Goal: Check status: Check status

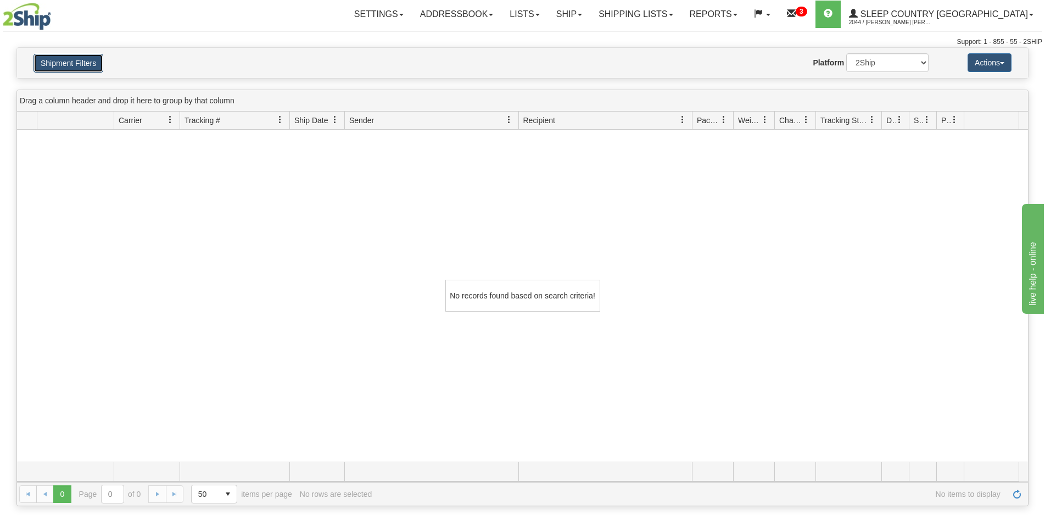
click at [87, 66] on button "Shipment Filters" at bounding box center [69, 63] width 70 height 19
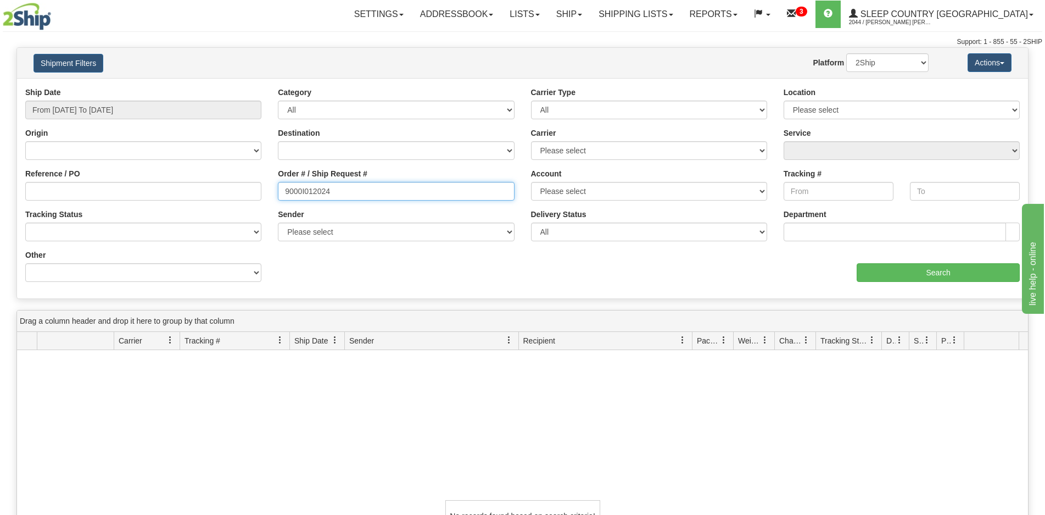
drag, startPoint x: 354, startPoint y: 196, endPoint x: 213, endPoint y: 199, distance: 141.2
click at [186, 87] on div "Reference / PO Order # / Ship Request # 9000I012024 Account Please select [GEOG…" at bounding box center [522, 87] width 1011 height 0
paste input "H998358"
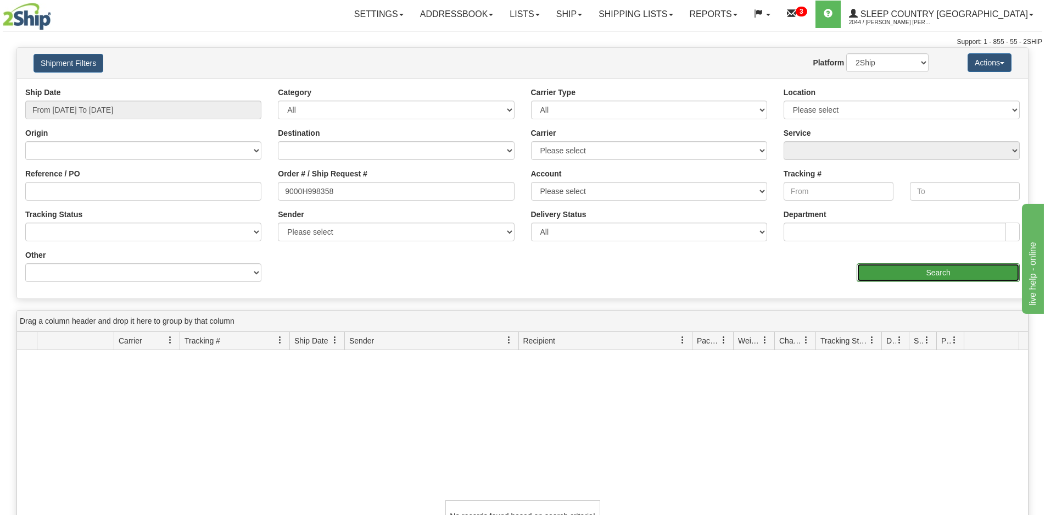
click at [867, 274] on input "Search" at bounding box center [938, 272] width 163 height 19
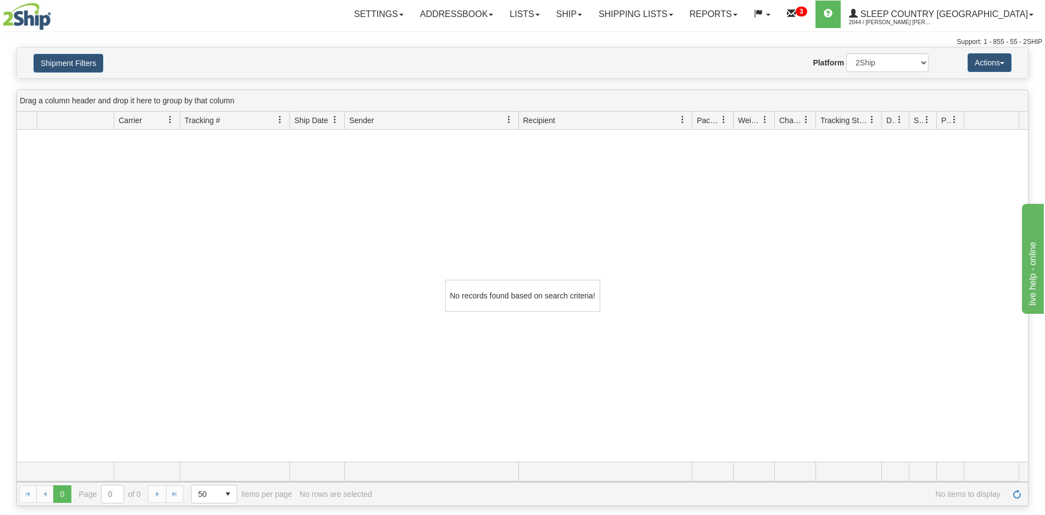
click at [76, 50] on div "Shipment Filters Website Agent Nothing selected Client User Platform 2Ship Impo…" at bounding box center [522, 63] width 1011 height 30
drag, startPoint x: 76, startPoint y: 64, endPoint x: 71, endPoint y: 1, distance: 62.9
click at [76, 64] on button "Shipment Filters" at bounding box center [69, 63] width 70 height 19
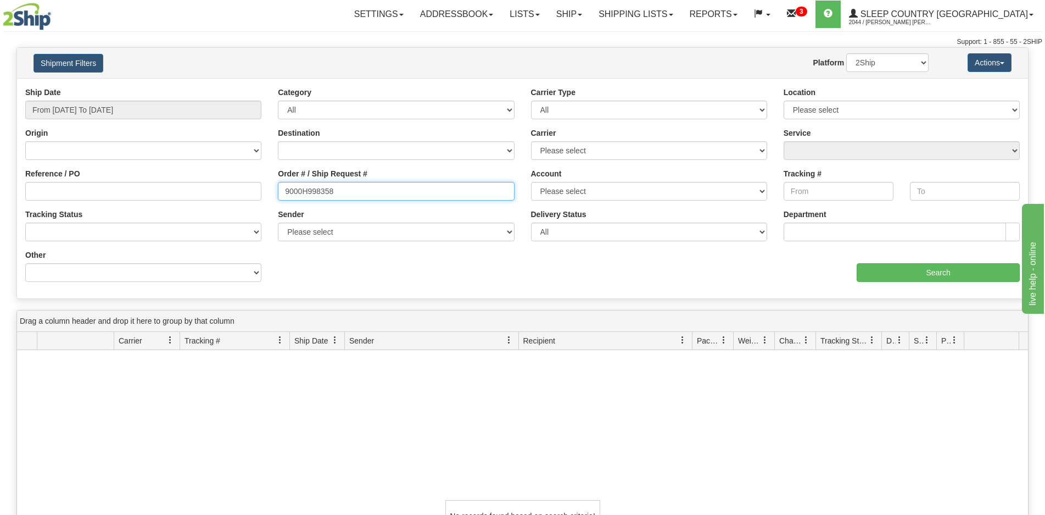
drag, startPoint x: 342, startPoint y: 194, endPoint x: 278, endPoint y: 189, distance: 63.9
click at [278, 189] on input "9000H998358" at bounding box center [396, 191] width 236 height 19
paste input "4489"
type input "9000H994489"
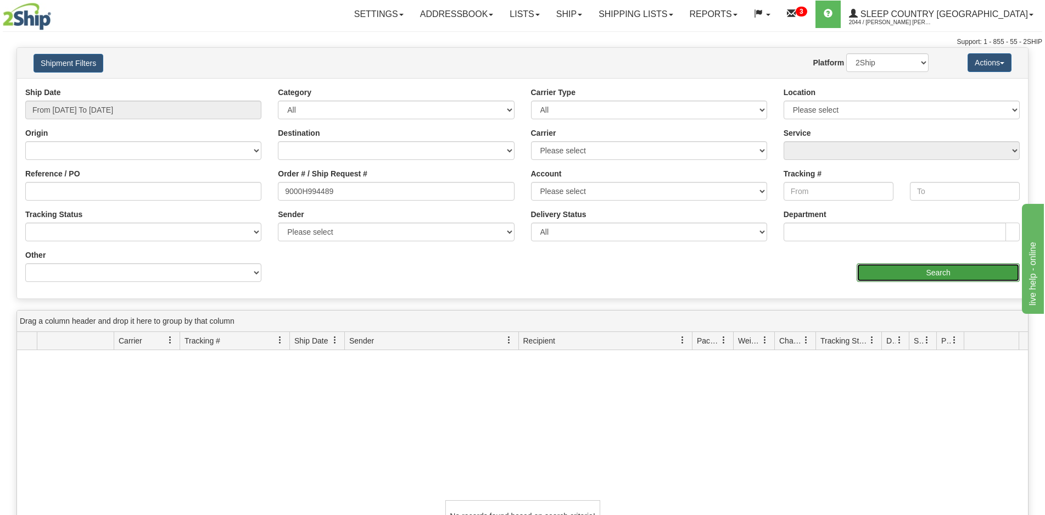
click at [867, 274] on input "Search" at bounding box center [938, 272] width 163 height 19
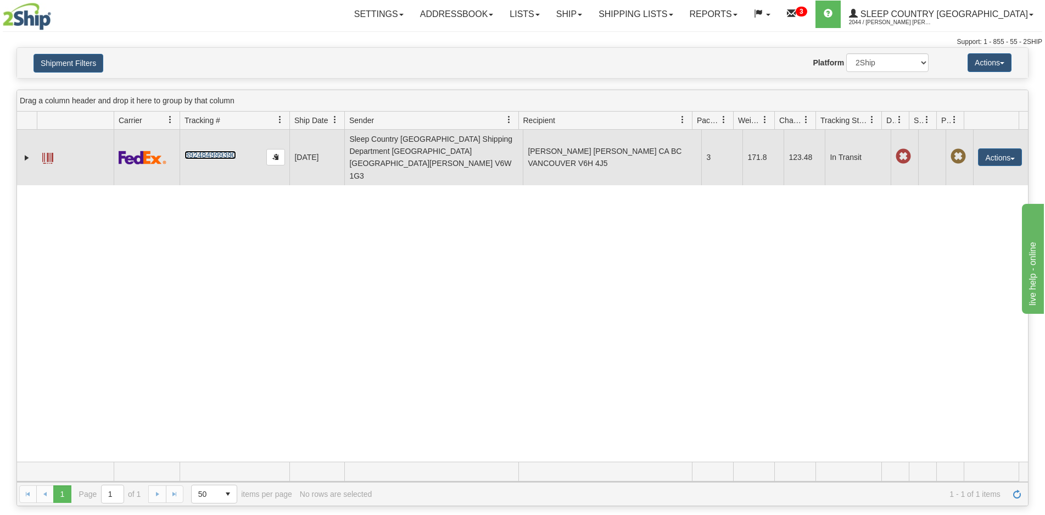
click at [233, 151] on link "392484999390" at bounding box center [210, 155] width 51 height 9
